Goal: Information Seeking & Learning: Learn about a topic

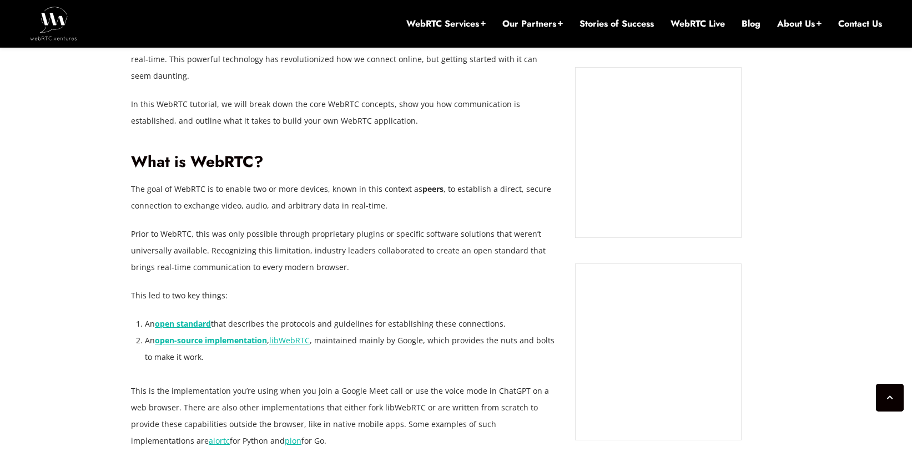
scroll to position [799, 0]
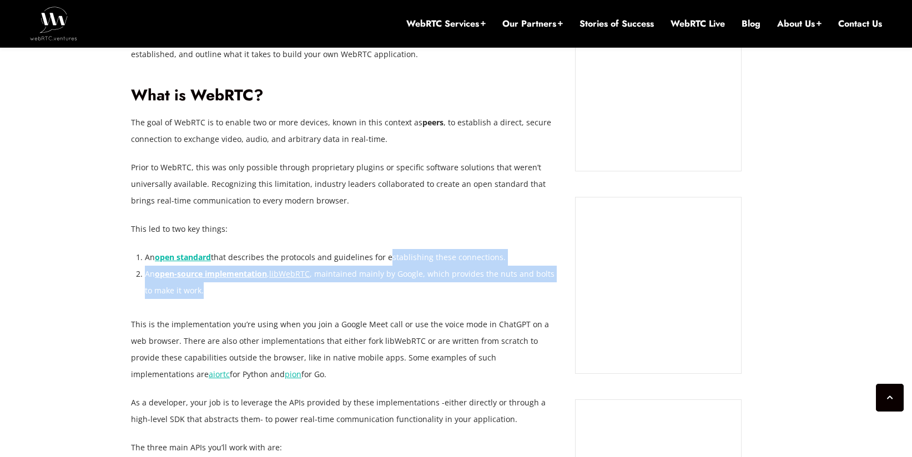
drag, startPoint x: 384, startPoint y: 263, endPoint x: 368, endPoint y: 294, distance: 35.0
click at [368, 294] on ol "An open standard that describes the protocols and guidelines for establishing t…" at bounding box center [352, 274] width 414 height 50
click at [368, 294] on li "An open-source implementation , libWebRTC , maintained mainly by Google, which …" at bounding box center [352, 282] width 414 height 33
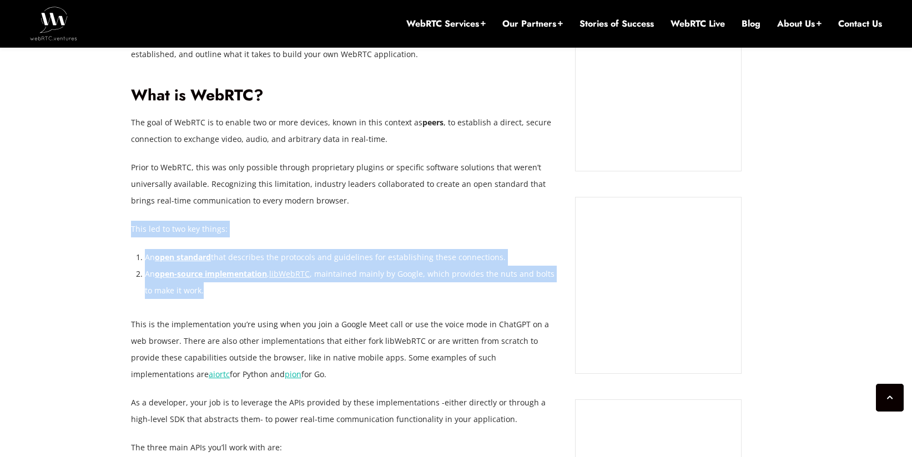
drag, startPoint x: 368, startPoint y: 253, endPoint x: 369, endPoint y: 204, distance: 48.3
click at [369, 204] on p "Prior to WebRTC, this was only possible through proprietary plugins or specific…" at bounding box center [344, 184] width 427 height 50
drag, startPoint x: 364, startPoint y: 227, endPoint x: 351, endPoint y: 299, distance: 72.7
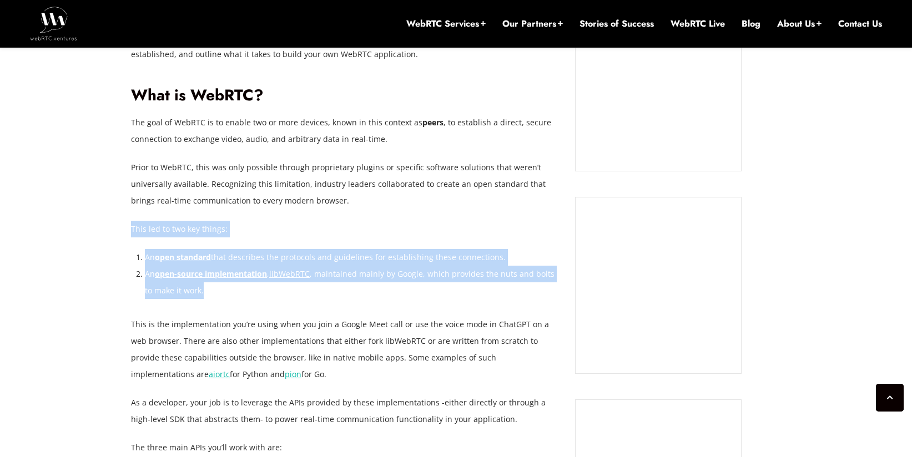
click at [351, 299] on li "An open-source implementation , libWebRTC , maintained mainly by Google, which …" at bounding box center [352, 282] width 414 height 33
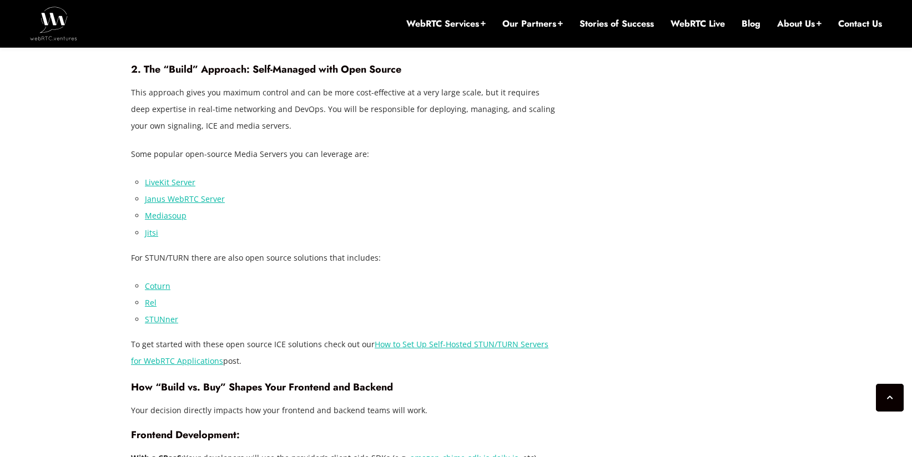
scroll to position [3731, 0]
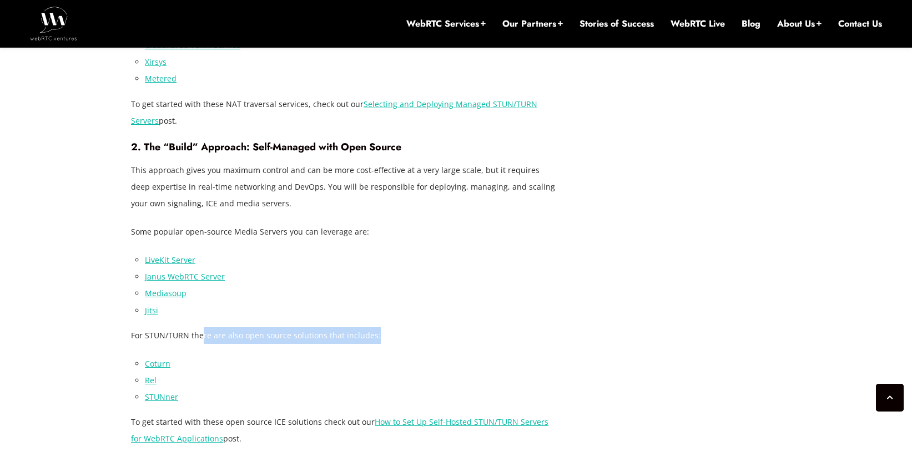
drag, startPoint x: 203, startPoint y: 299, endPoint x: 203, endPoint y: 320, distance: 21.7
drag, startPoint x: 206, startPoint y: 309, endPoint x: 215, endPoint y: 279, distance: 31.8
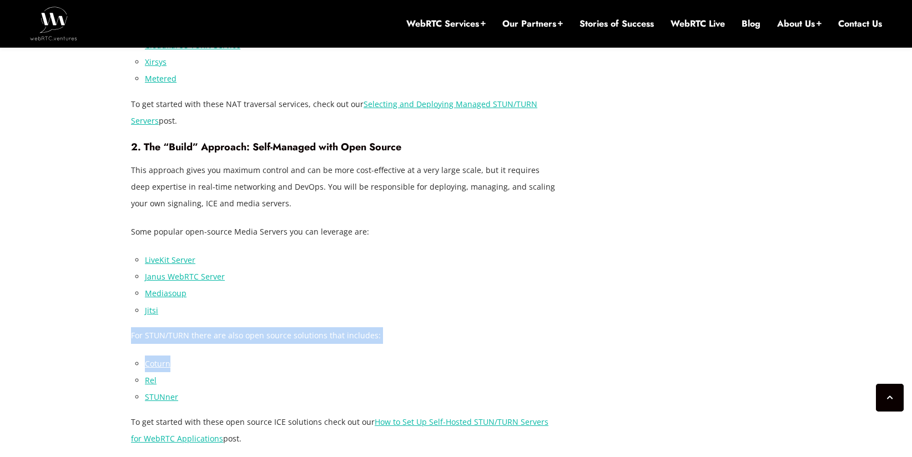
click at [215, 303] on li "Jitsi" at bounding box center [352, 311] width 414 height 17
drag, startPoint x: 205, startPoint y: 308, endPoint x: 203, endPoint y: 316, distance: 9.3
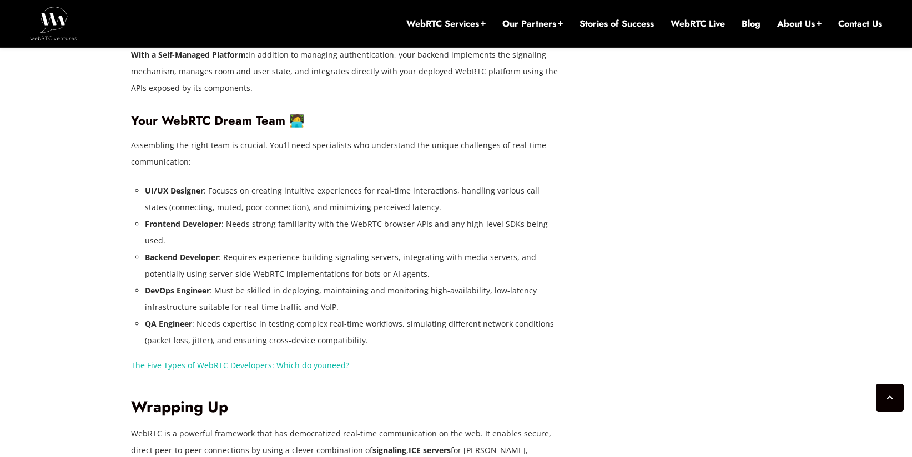
scroll to position [4464, 0]
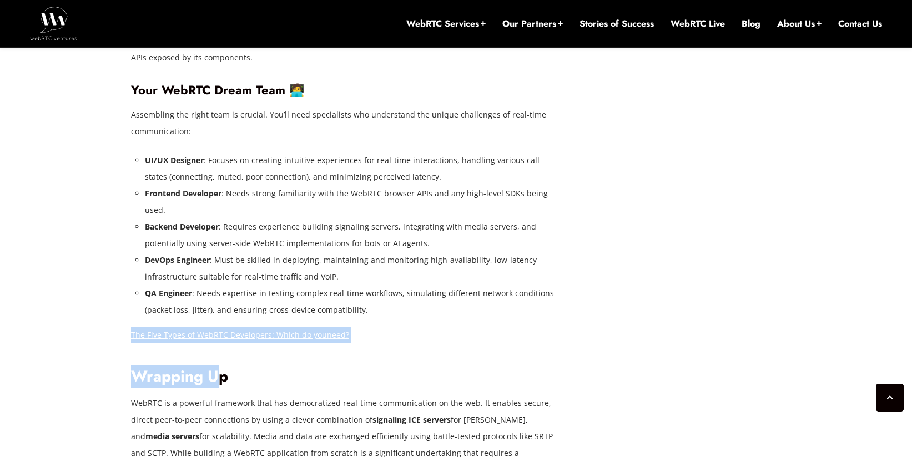
drag, startPoint x: 232, startPoint y: 272, endPoint x: 223, endPoint y: 303, distance: 31.7
click at [223, 368] on h2 "Wrapping Up" at bounding box center [344, 377] width 427 height 19
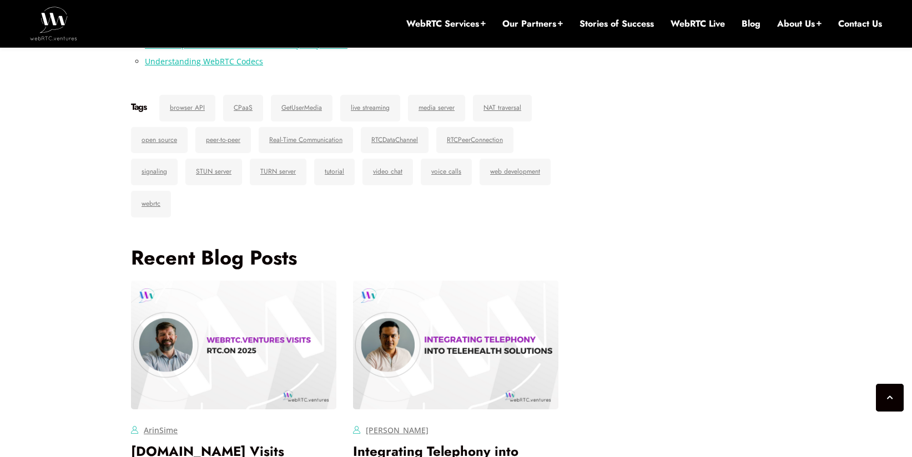
scroll to position [5263, 0]
